Goal: Communication & Community: Answer question/provide support

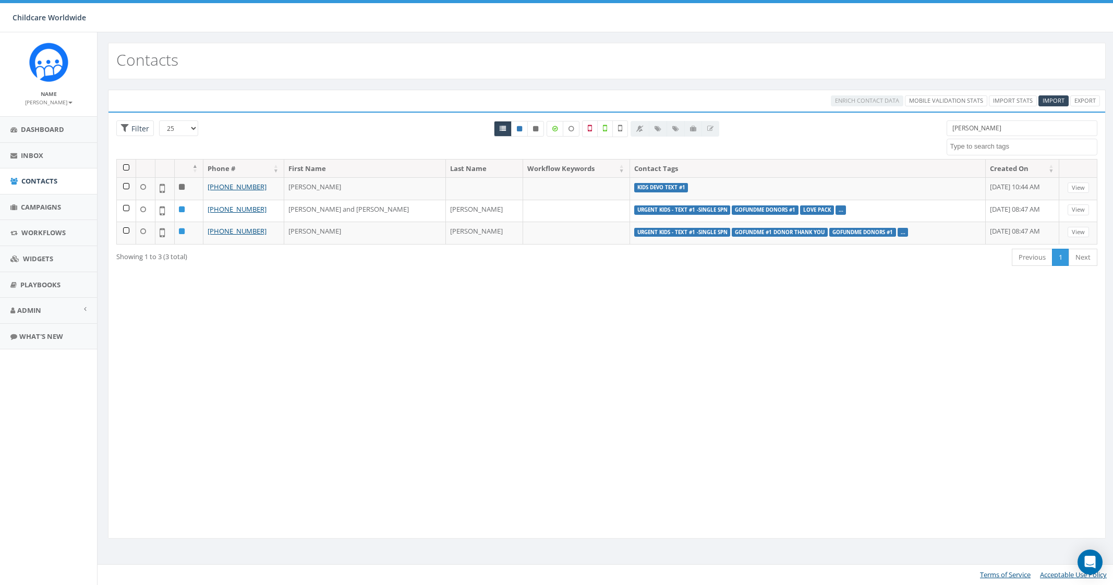
select select
click at [40, 199] on link "Campaigns" at bounding box center [48, 208] width 97 height 26
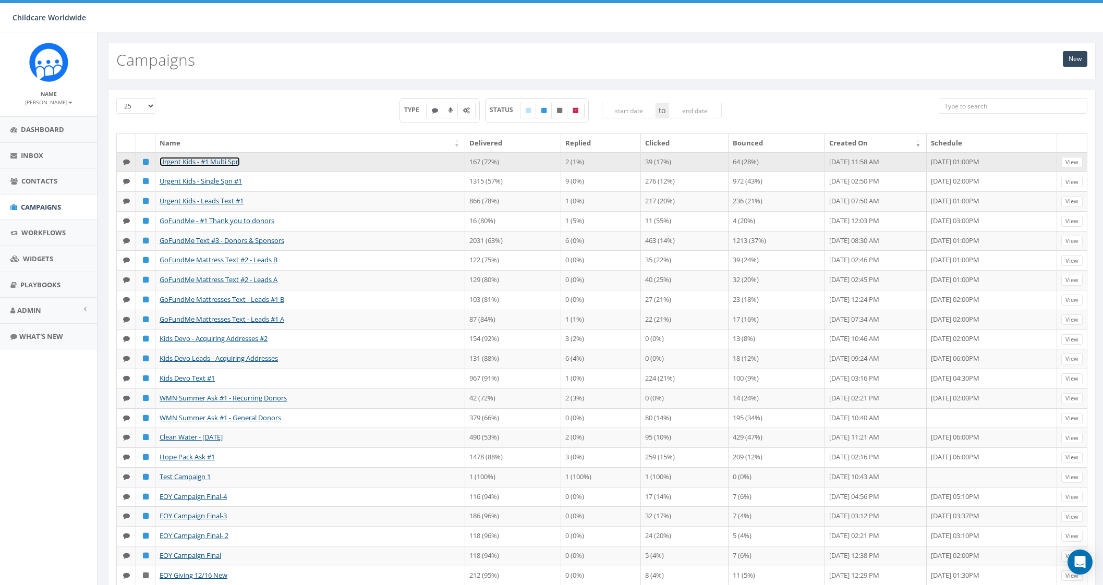
click at [214, 160] on link "Urgent Kids - #1 Multi Spn" at bounding box center [200, 161] width 80 height 9
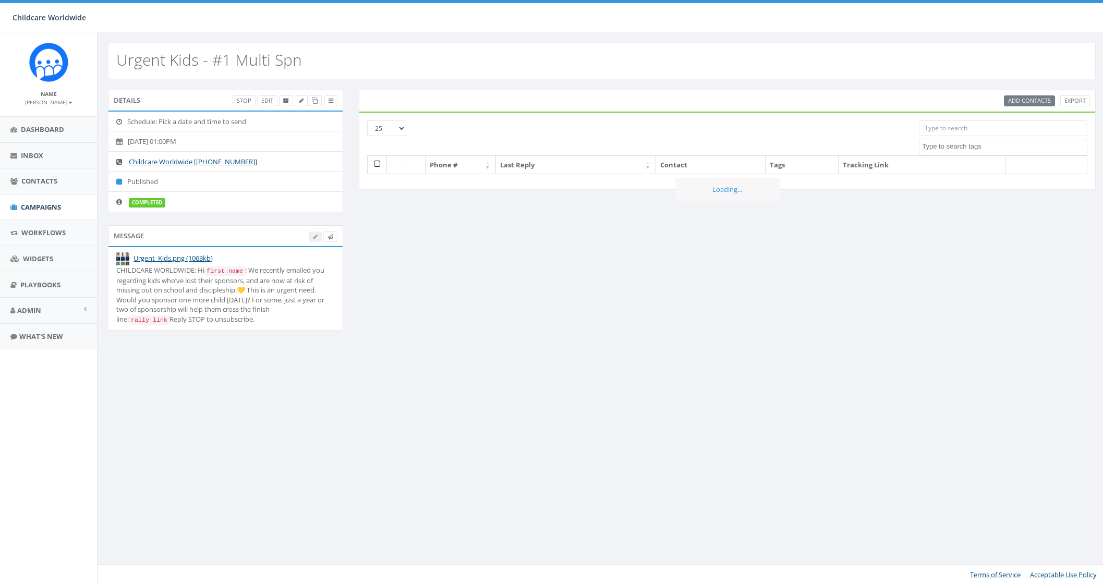
select select
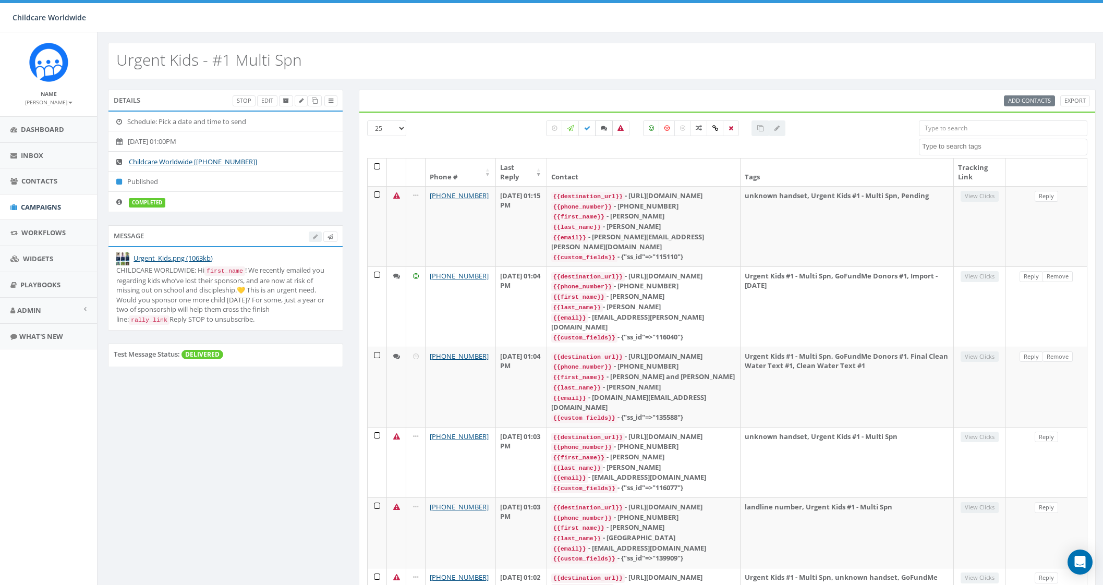
click at [605, 126] on icon at bounding box center [604, 128] width 6 height 6
checkbox input "true"
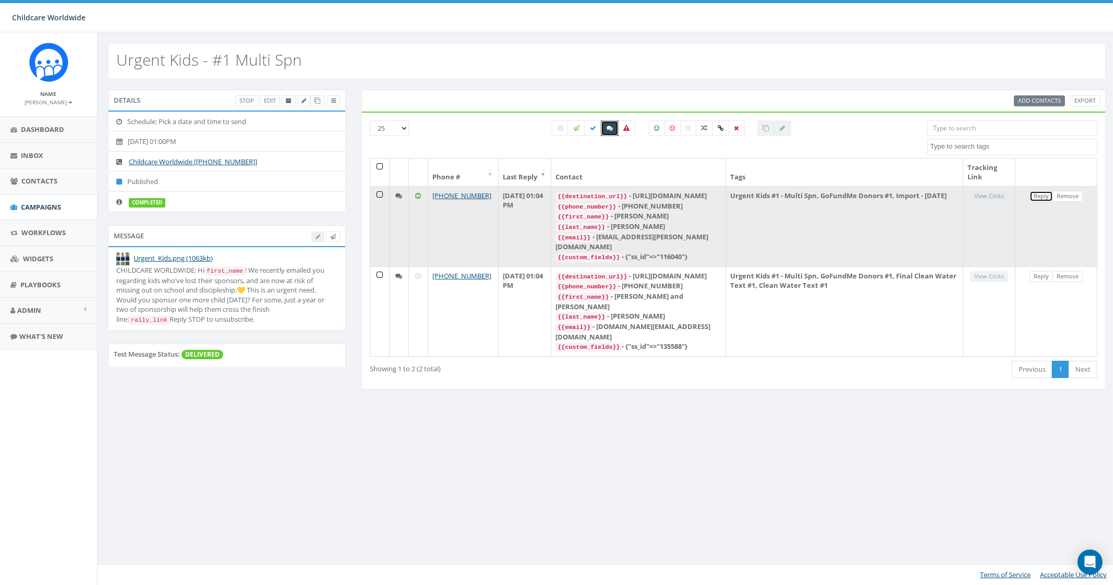
click at [1037, 195] on link "Reply" at bounding box center [1040, 196] width 23 height 11
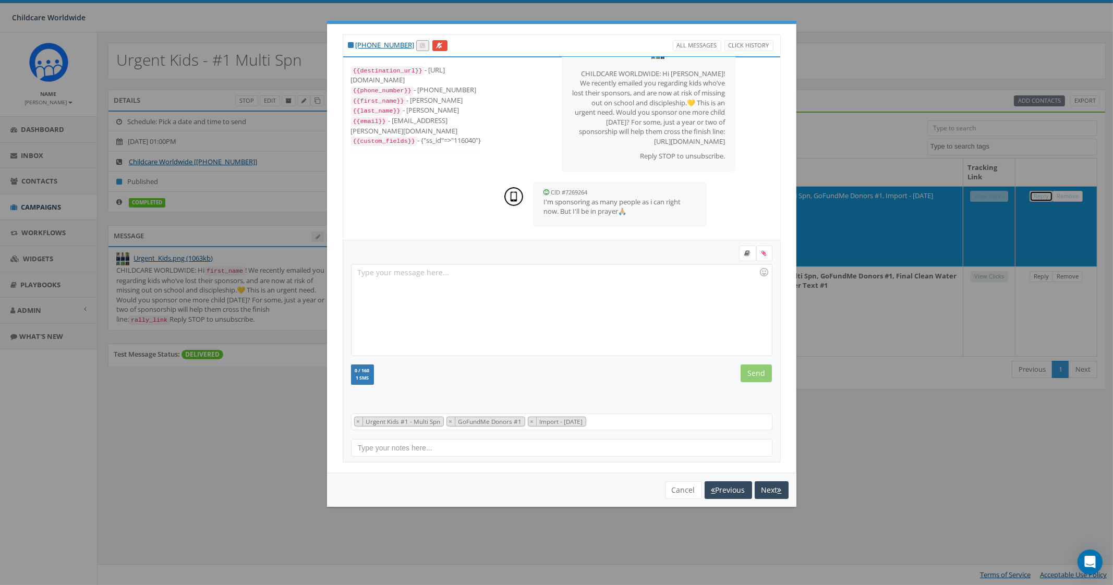
scroll to position [37, 0]
click at [778, 488] on icon "button" at bounding box center [780, 490] width 4 height 7
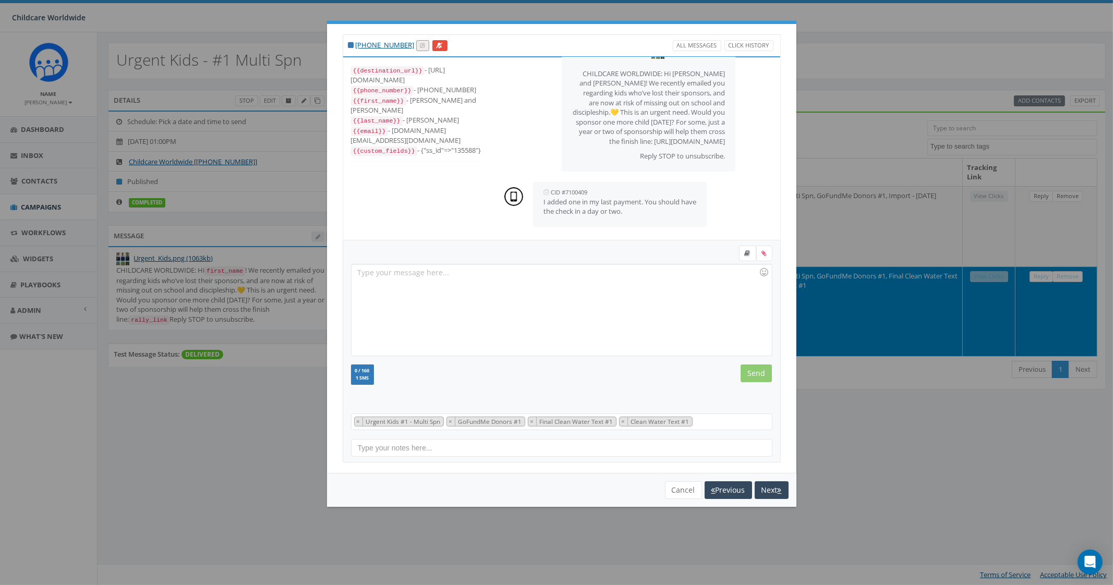
scroll to position [48, 0]
click at [488, 321] on div at bounding box center [561, 309] width 420 height 91
click at [763, 374] on input "Send" at bounding box center [756, 374] width 31 height 18
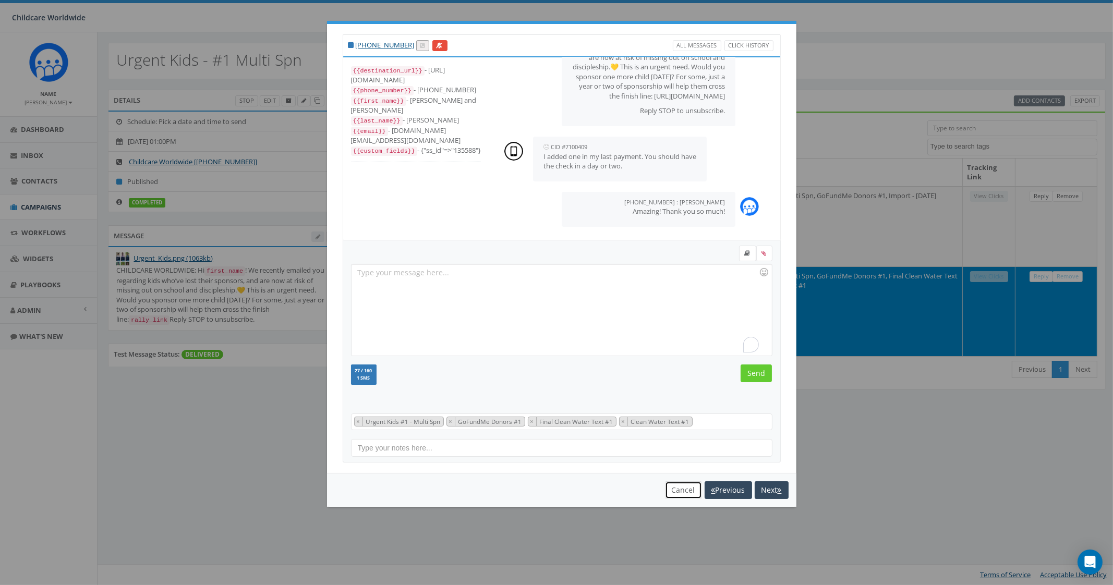
click at [670, 490] on button "Cancel" at bounding box center [683, 490] width 37 height 18
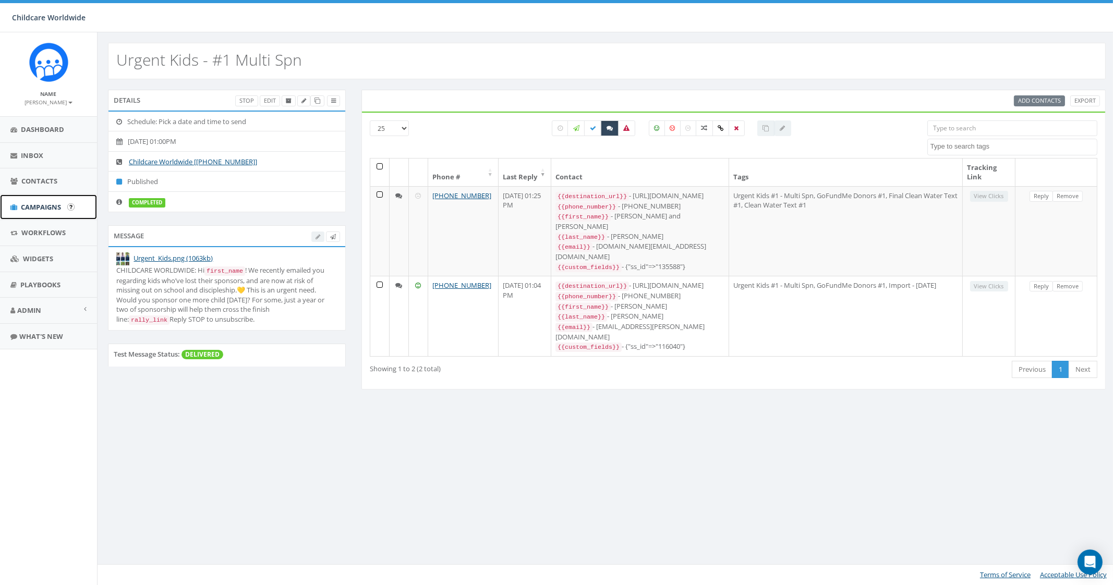
click at [51, 212] on link "Campaigns" at bounding box center [48, 208] width 97 height 26
